Goal: Task Accomplishment & Management: Manage account settings

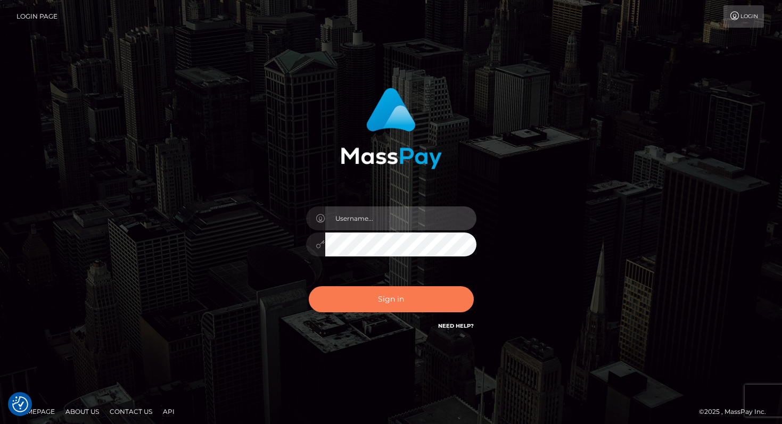
type input "mariolabugaj"
click at [386, 289] on button "Sign in" at bounding box center [391, 299] width 165 height 26
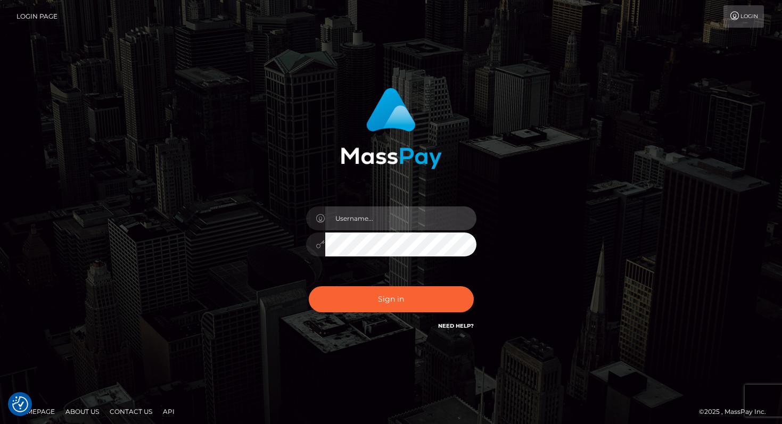
type input "mariolabugaj"
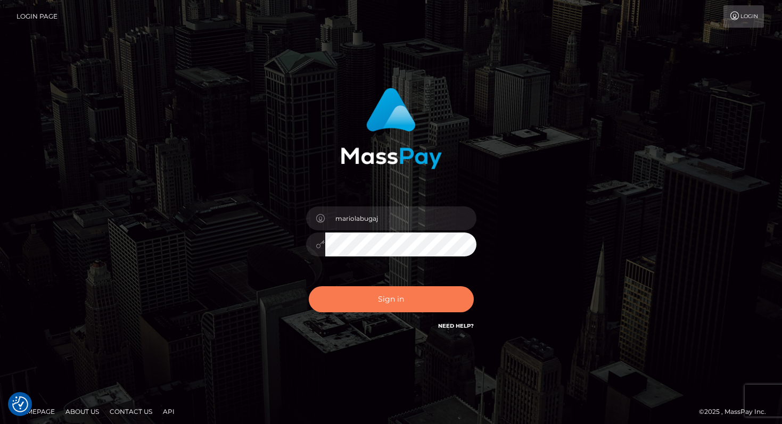
click at [392, 301] on button "Sign in" at bounding box center [391, 299] width 165 height 26
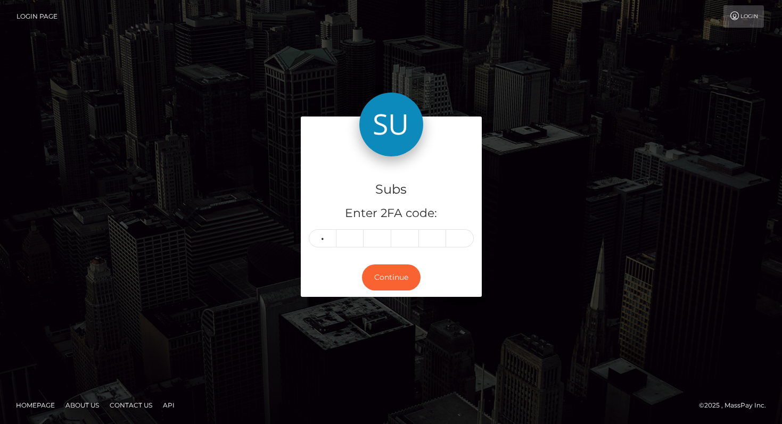
type input "7"
type input "2"
type input "1"
type input "7"
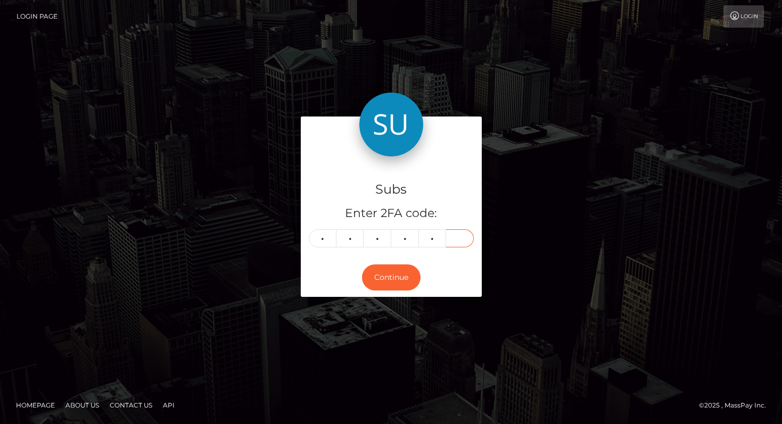
type input "8"
